Goal: Task Accomplishment & Management: Manage account settings

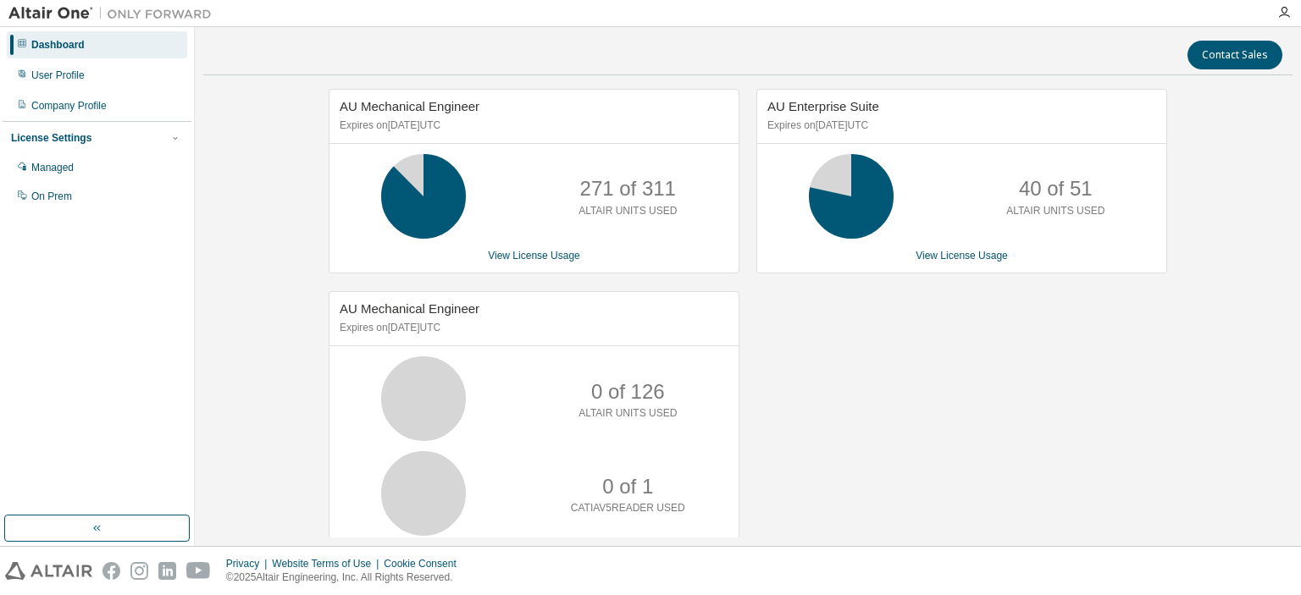
scroll to position [48, 0]
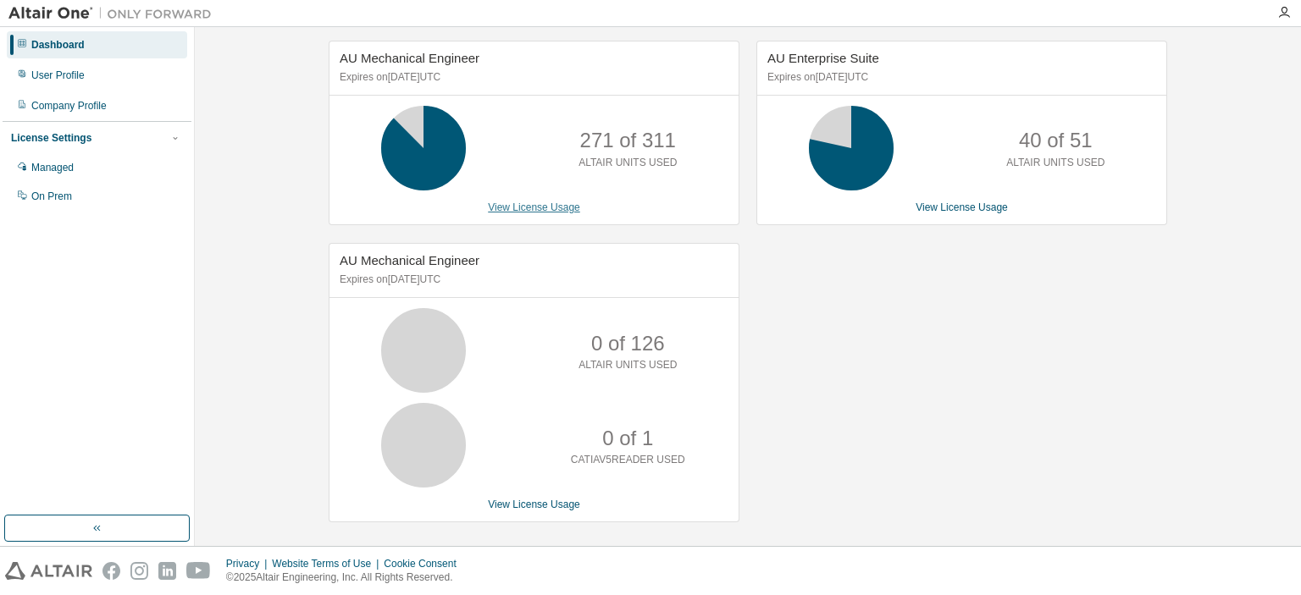
click at [554, 208] on link "View License Usage" at bounding box center [534, 208] width 92 height 12
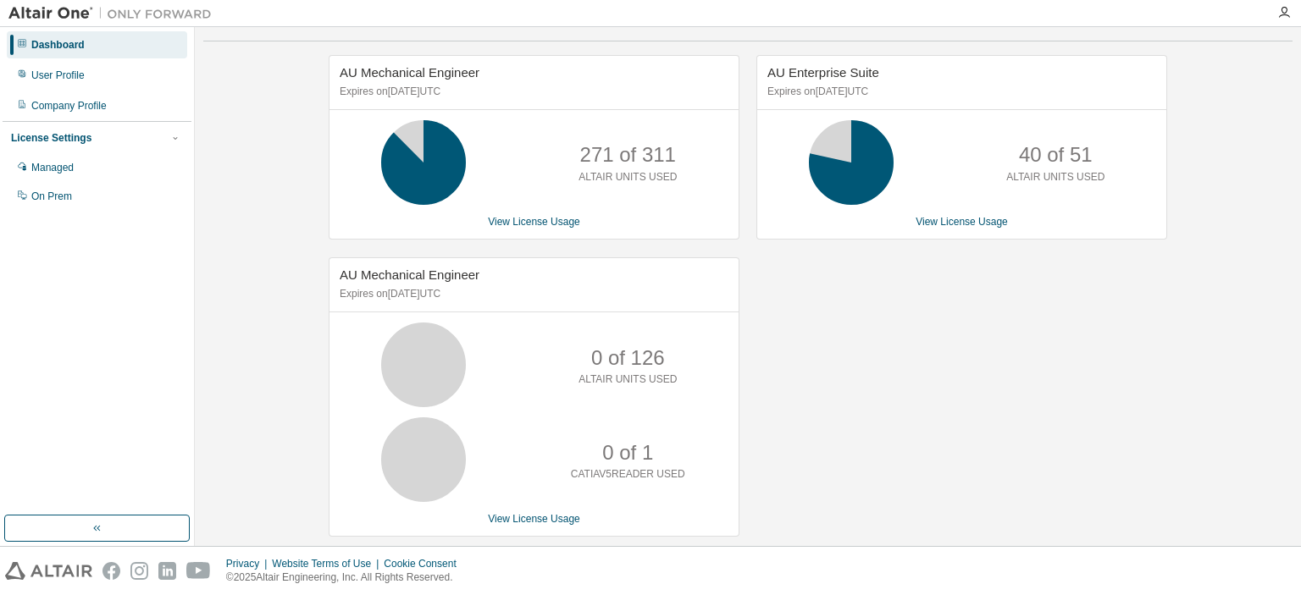
scroll to position [48, 0]
